Goal: Task Accomplishment & Management: Manage account settings

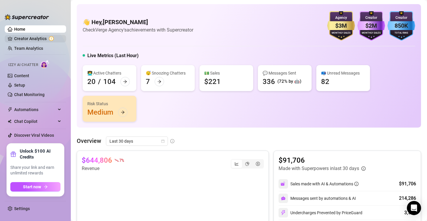
click at [42, 35] on link "Creator Analytics" at bounding box center [37, 38] width 47 height 9
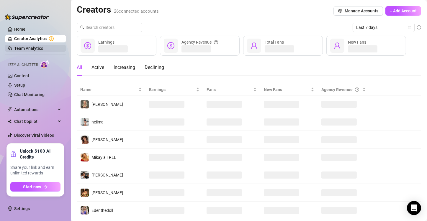
click at [40, 50] on link "Team Analytics" at bounding box center [28, 48] width 29 height 5
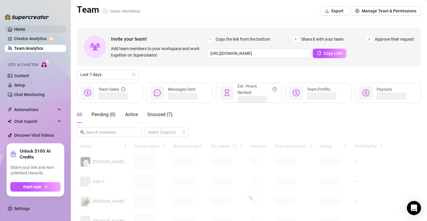
click at [24, 27] on link "Home" at bounding box center [19, 29] width 11 height 5
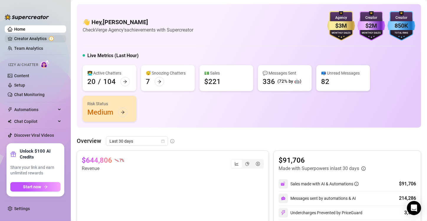
click at [40, 38] on link "Creator Analytics" at bounding box center [37, 38] width 47 height 9
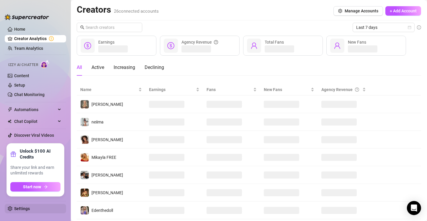
click at [22, 211] on link "Settings" at bounding box center [22, 209] width 16 height 5
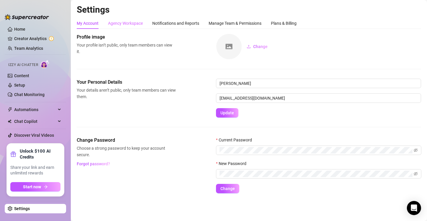
click at [143, 19] on div "Agency Workspace" at bounding box center [125, 23] width 35 height 11
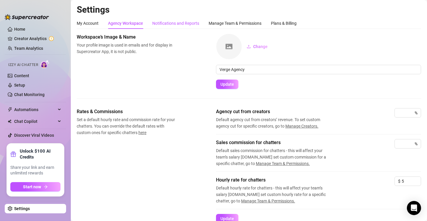
click at [170, 21] on div "Notifications and Reports" at bounding box center [175, 23] width 47 height 6
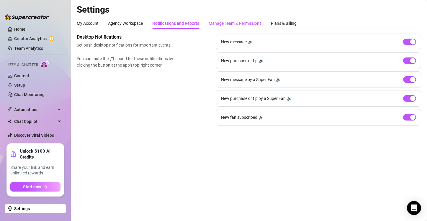
click at [219, 25] on div "Manage Team & Permissions" at bounding box center [235, 23] width 53 height 6
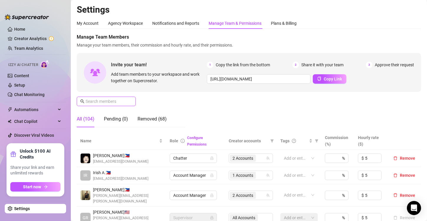
click at [113, 100] on input "text" at bounding box center [107, 101] width 42 height 6
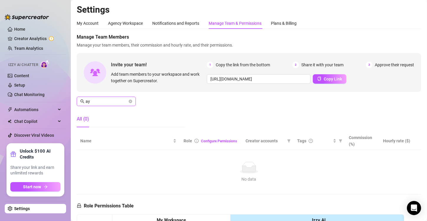
type input "a"
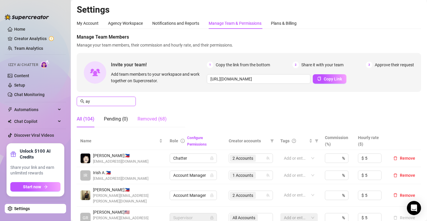
type input "aya"
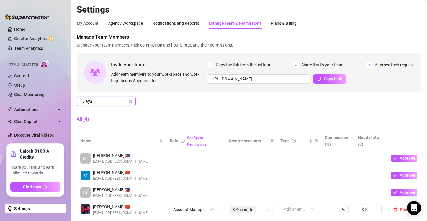
scroll to position [30, 0]
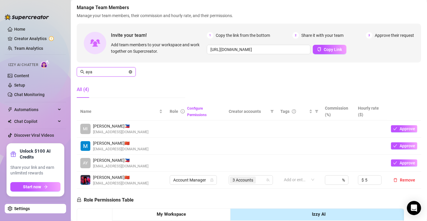
click at [130, 72] on icon "close-circle" at bounding box center [131, 72] width 4 height 4
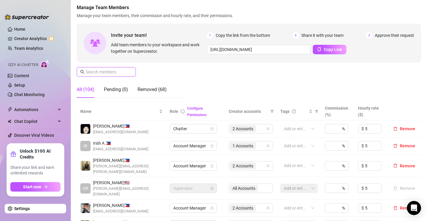
scroll to position [177, 0]
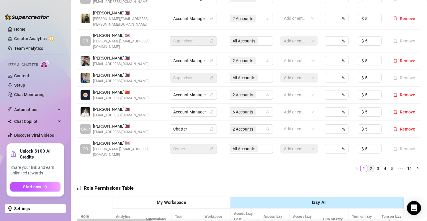
click at [368, 166] on link "2" at bounding box center [371, 169] width 6 height 6
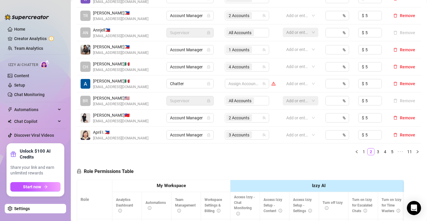
scroll to position [118, 0]
